Goal: Task Accomplishment & Management: Manage account settings

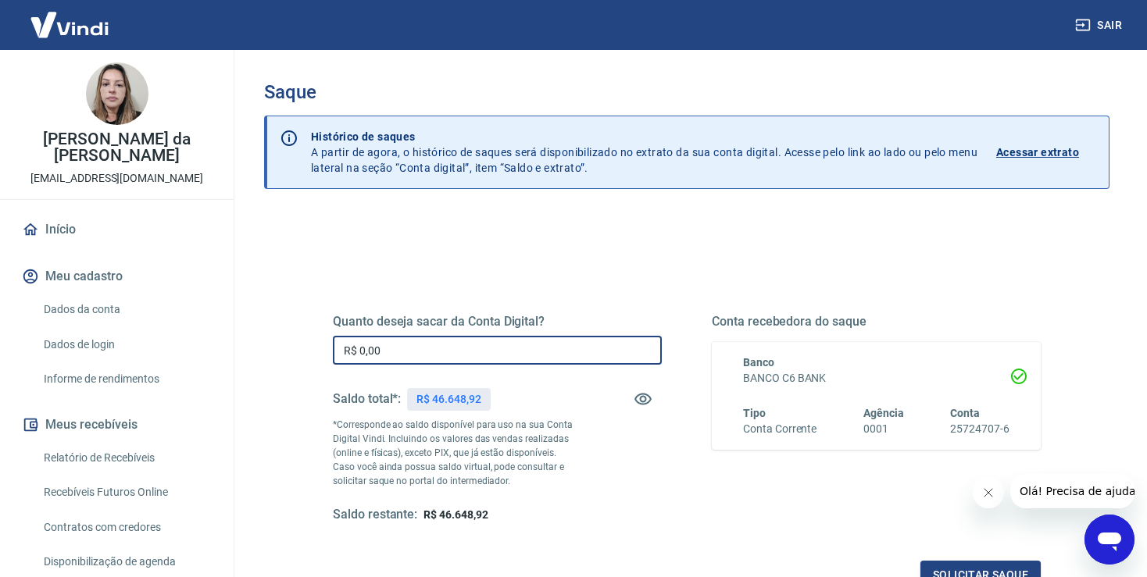
drag, startPoint x: 411, startPoint y: 351, endPoint x: 294, endPoint y: 348, distance: 117.2
click at [333, 348] on input "R$ 0,00" at bounding box center [497, 350] width 329 height 29
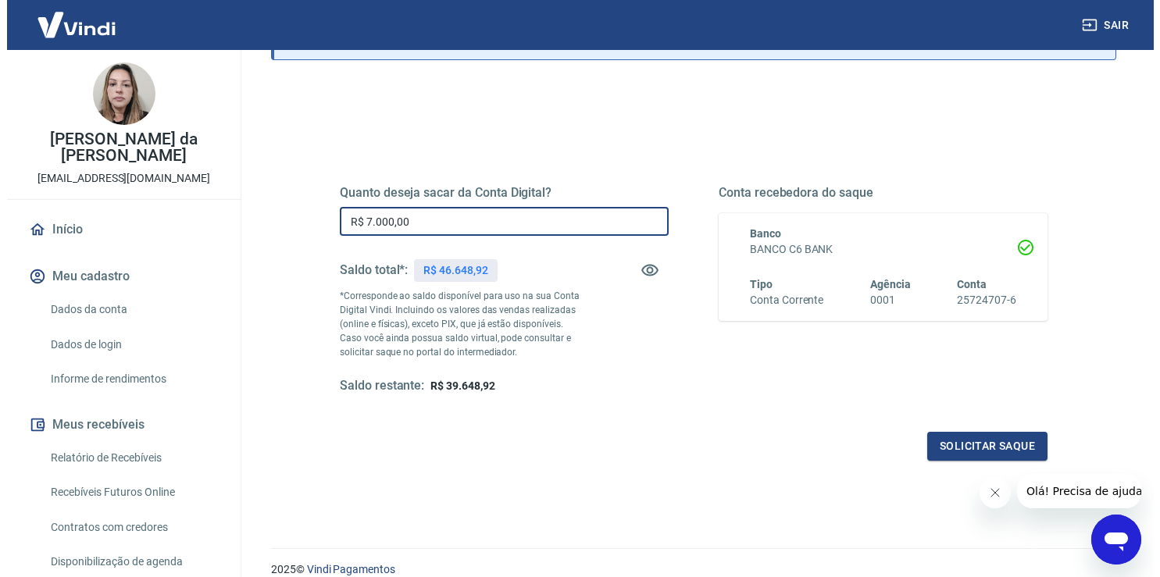
scroll to position [194, 0]
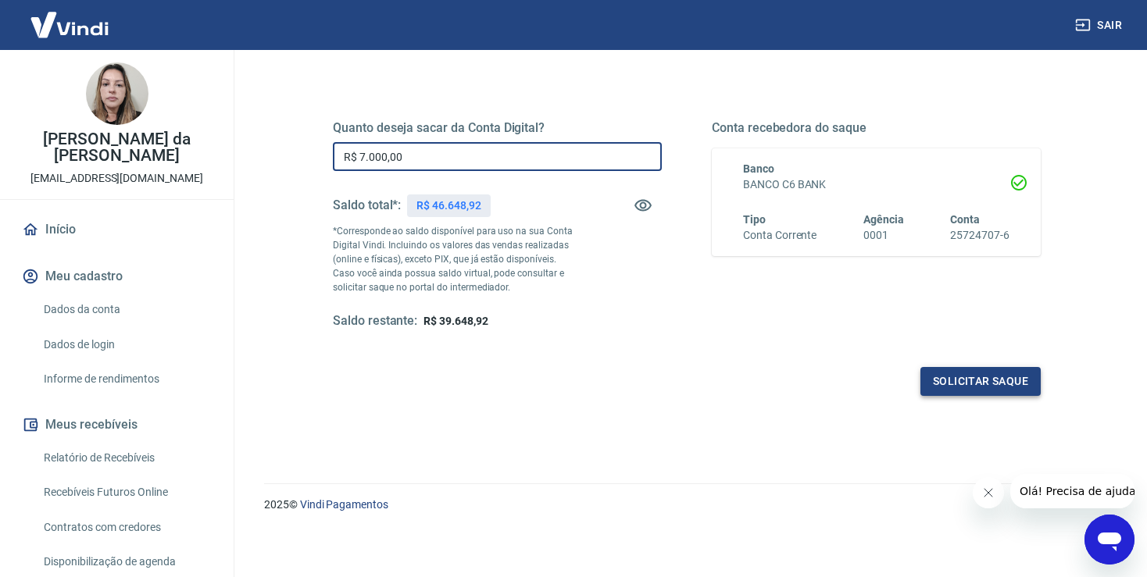
type input "R$ 7.000,00"
click at [954, 373] on button "Solicitar saque" at bounding box center [980, 381] width 120 height 29
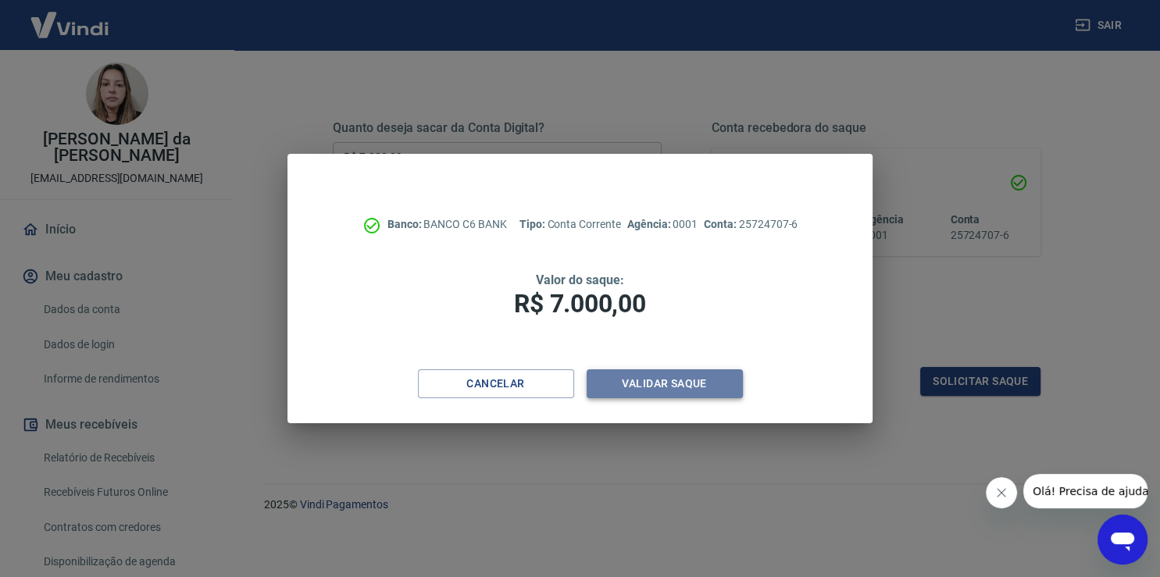
click at [680, 388] on button "Validar saque" at bounding box center [665, 383] width 156 height 29
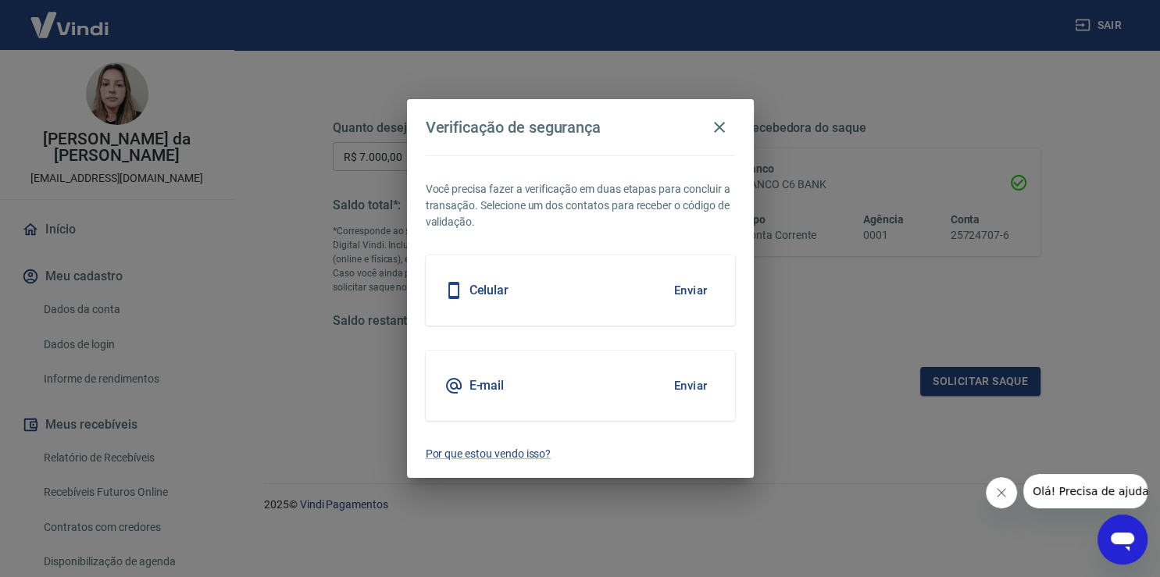
click at [692, 288] on button "Enviar" at bounding box center [690, 290] width 51 height 33
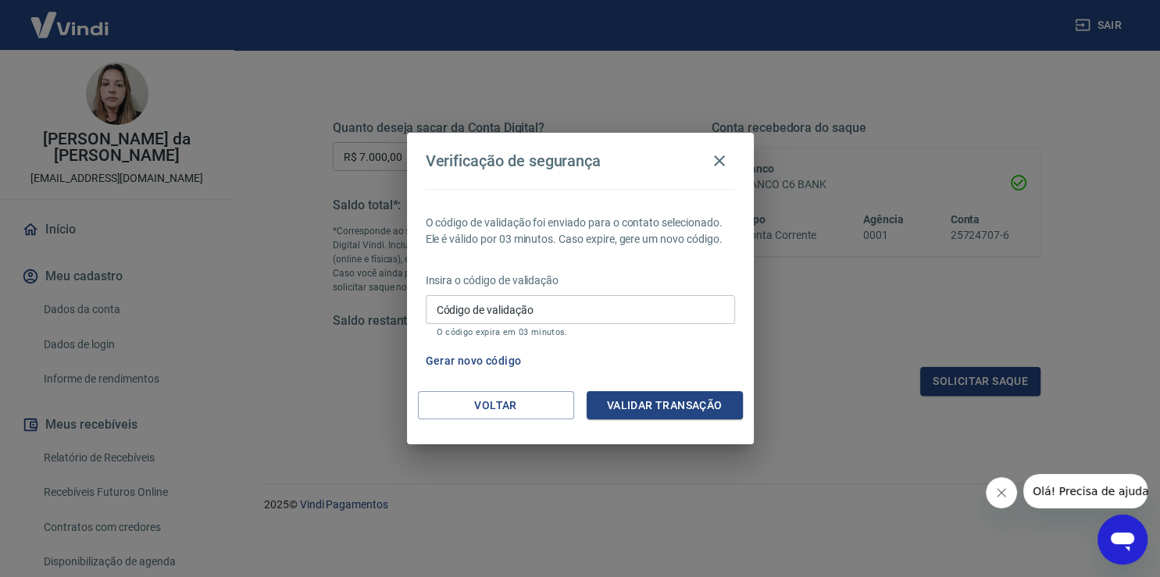
click at [542, 308] on input "Código de validação" at bounding box center [580, 309] width 309 height 29
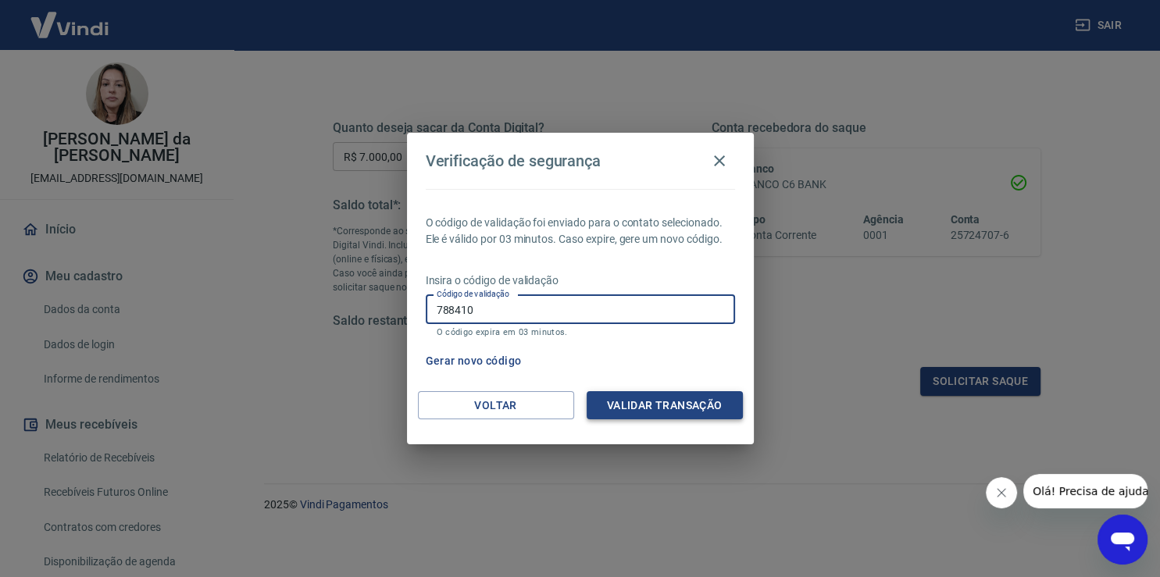
type input "788410"
click at [701, 405] on button "Validar transação" at bounding box center [665, 405] width 156 height 29
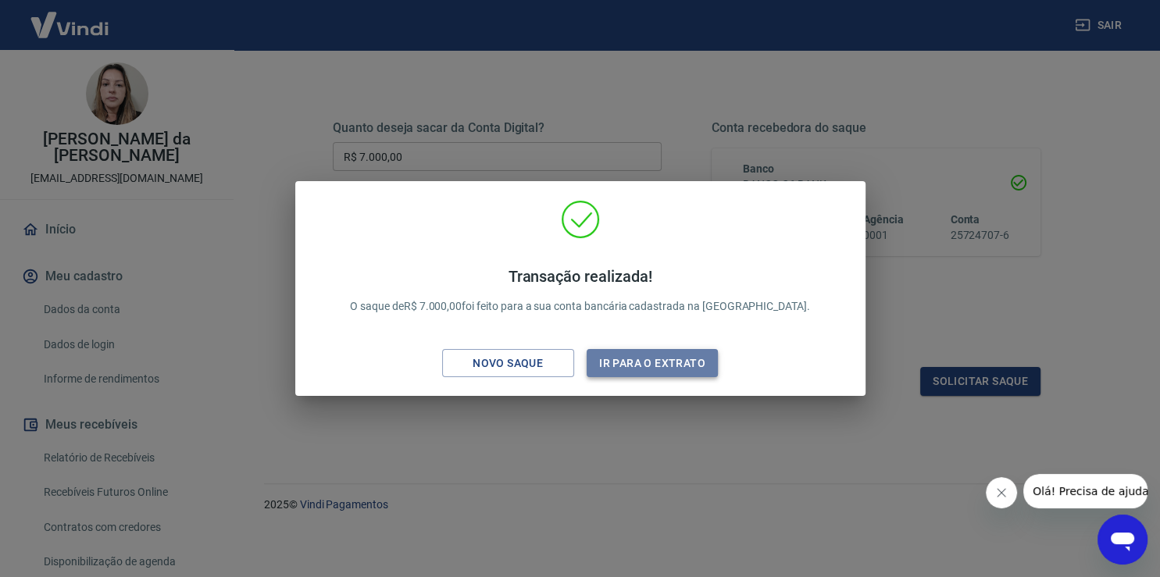
click at [650, 366] on button "Ir para o extrato" at bounding box center [653, 363] width 132 height 29
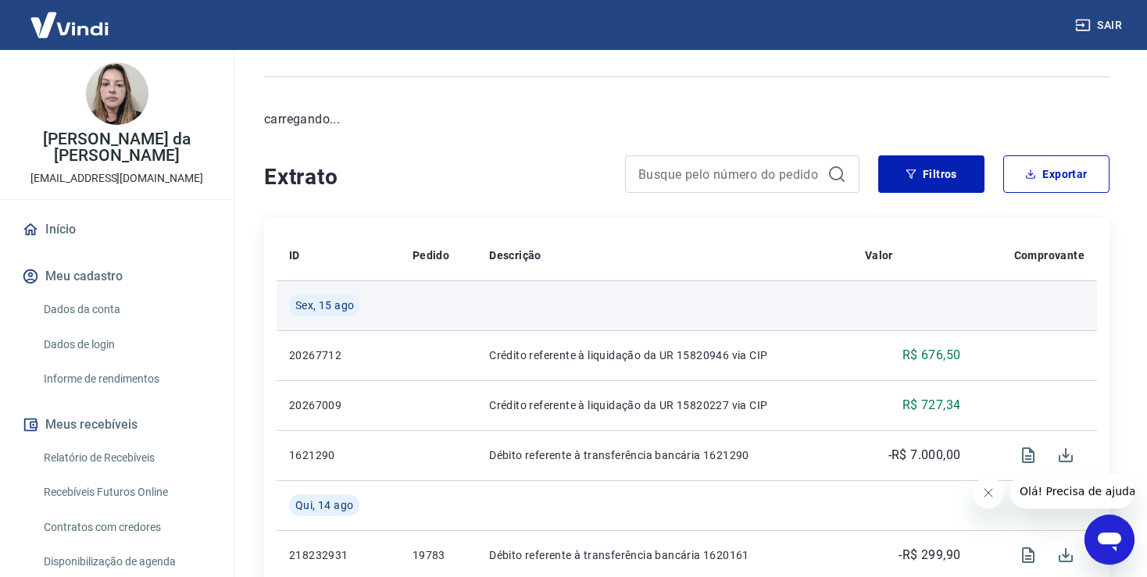
scroll to position [165, 0]
